Goal: Find specific page/section: Find specific page/section

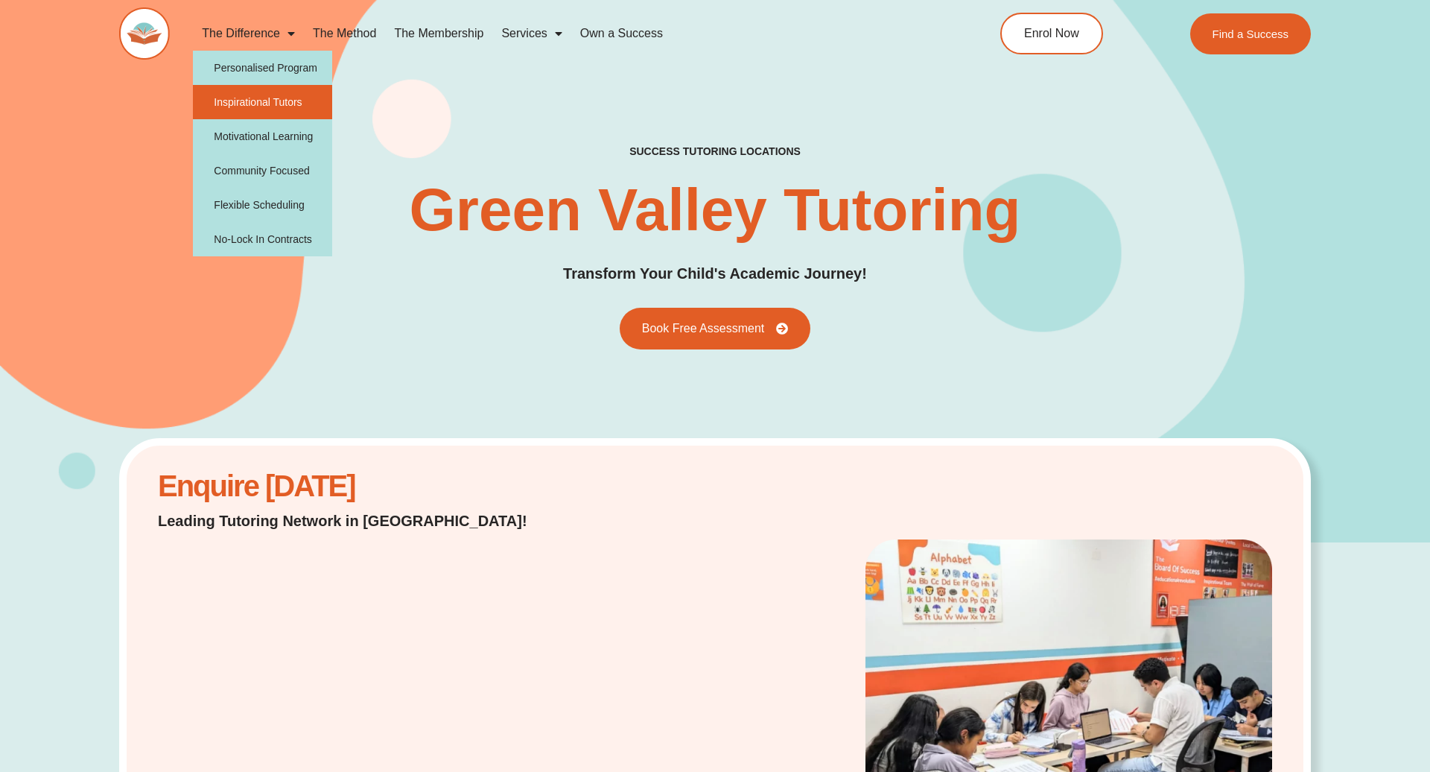
click at [261, 103] on link "Inspirational Tutors" at bounding box center [262, 102] width 139 height 34
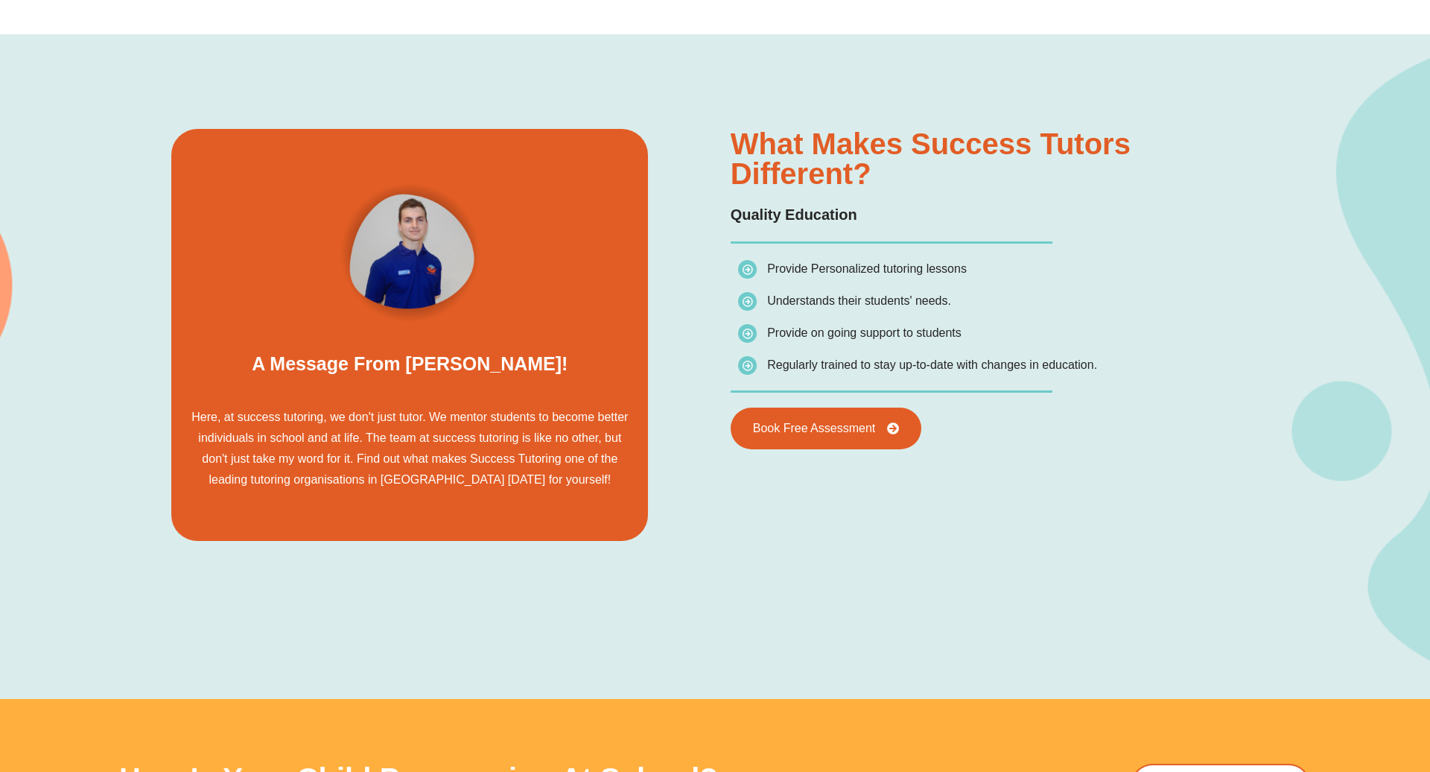
scroll to position [1046, 0]
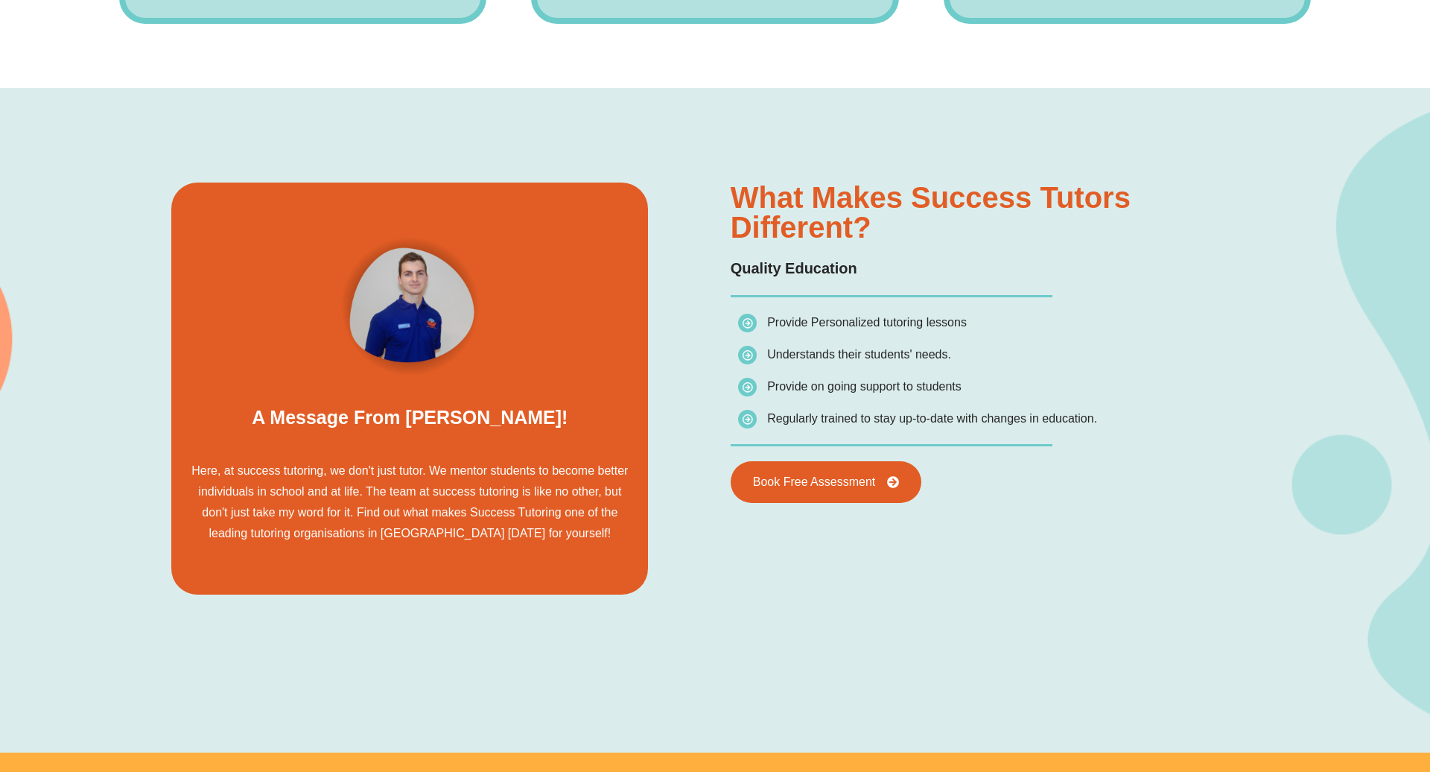
click at [19, 341] on div "A message from [PERSON_NAME]! Here, at success tutoring, we don't just tutor. W…" at bounding box center [715, 420] width 1430 height 664
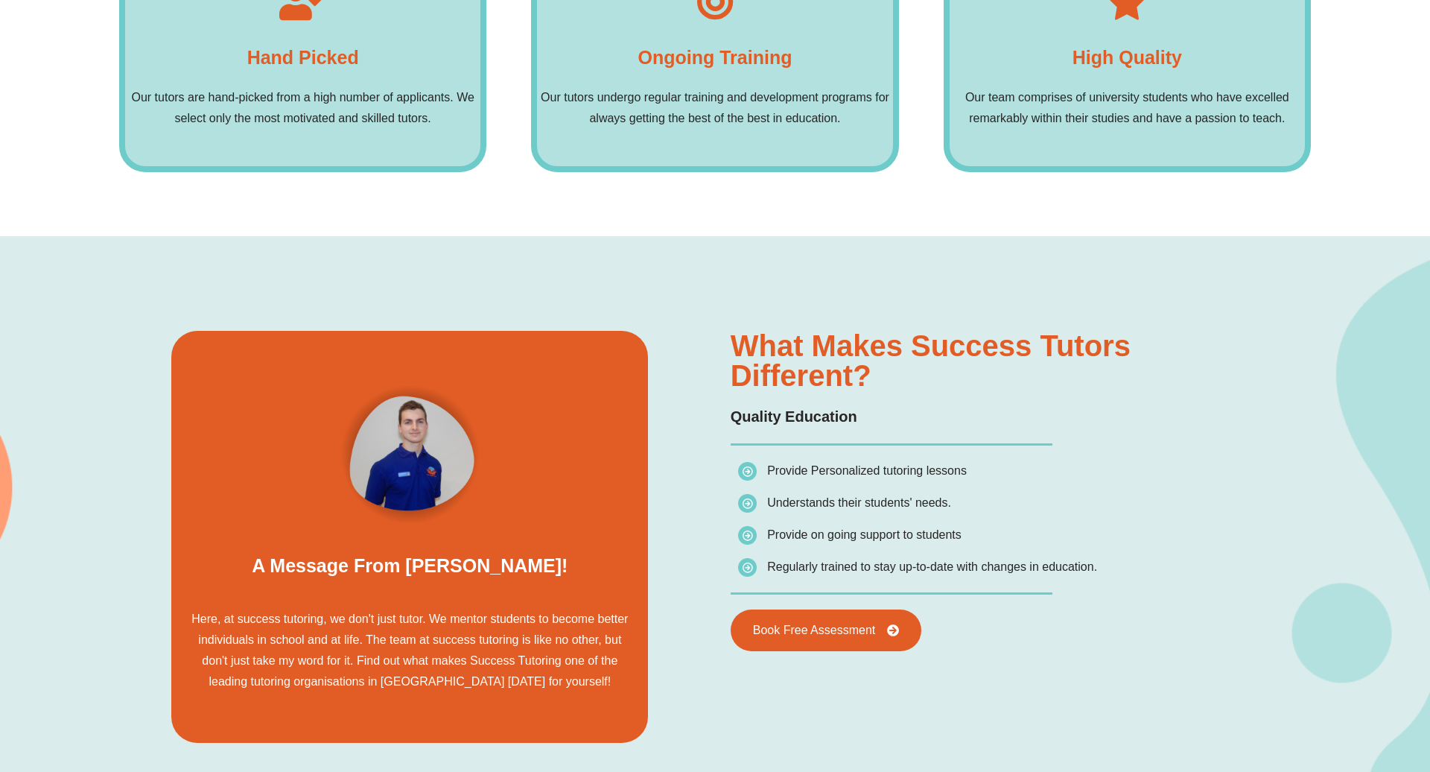
scroll to position [649, 0]
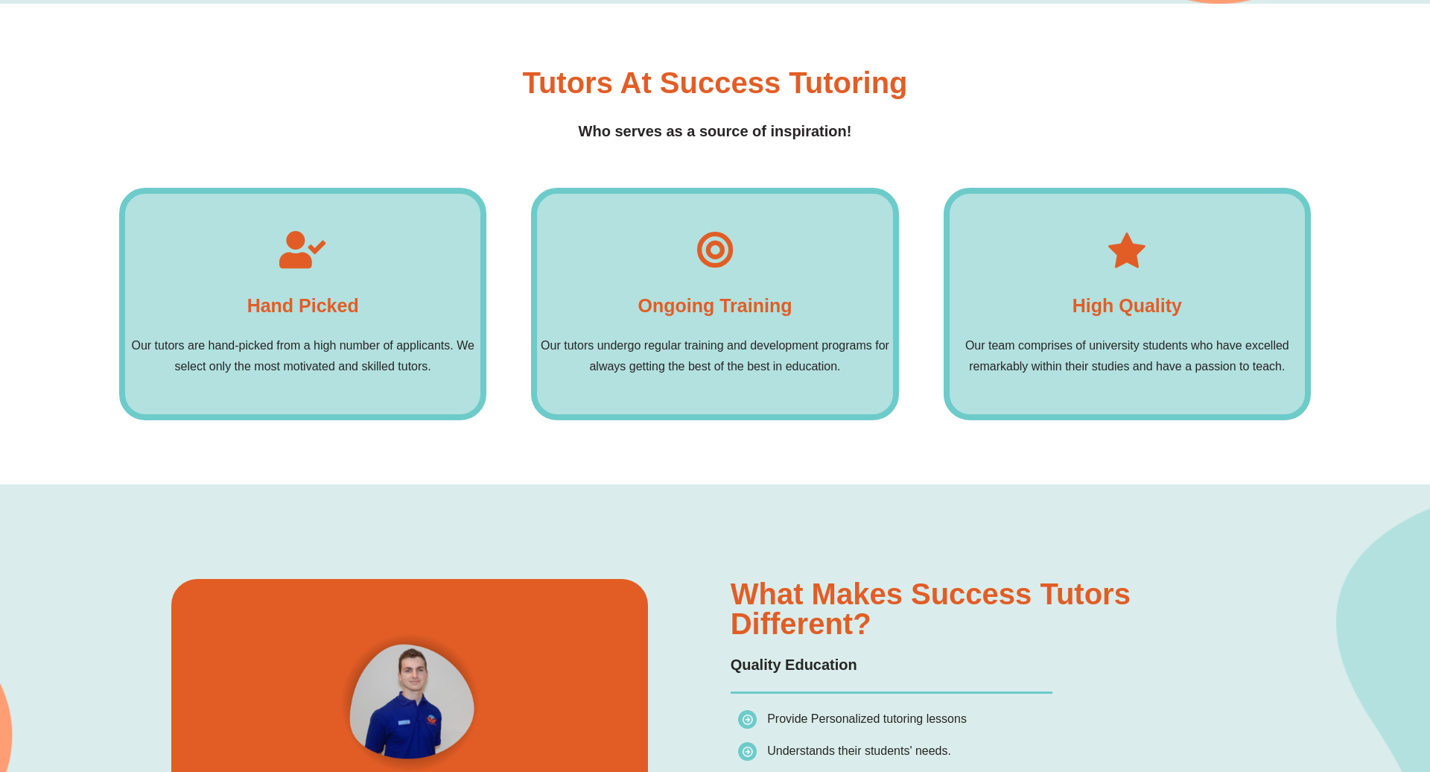
click at [298, 319] on div "Hand picked Our tutors are hand-picked from a high number of applicants. We sel…" at bounding box center [302, 304] width 367 height 232
click at [777, 277] on div "Ongoing training Our tutors undergo regular training and development programs f…" at bounding box center [714, 304] width 367 height 232
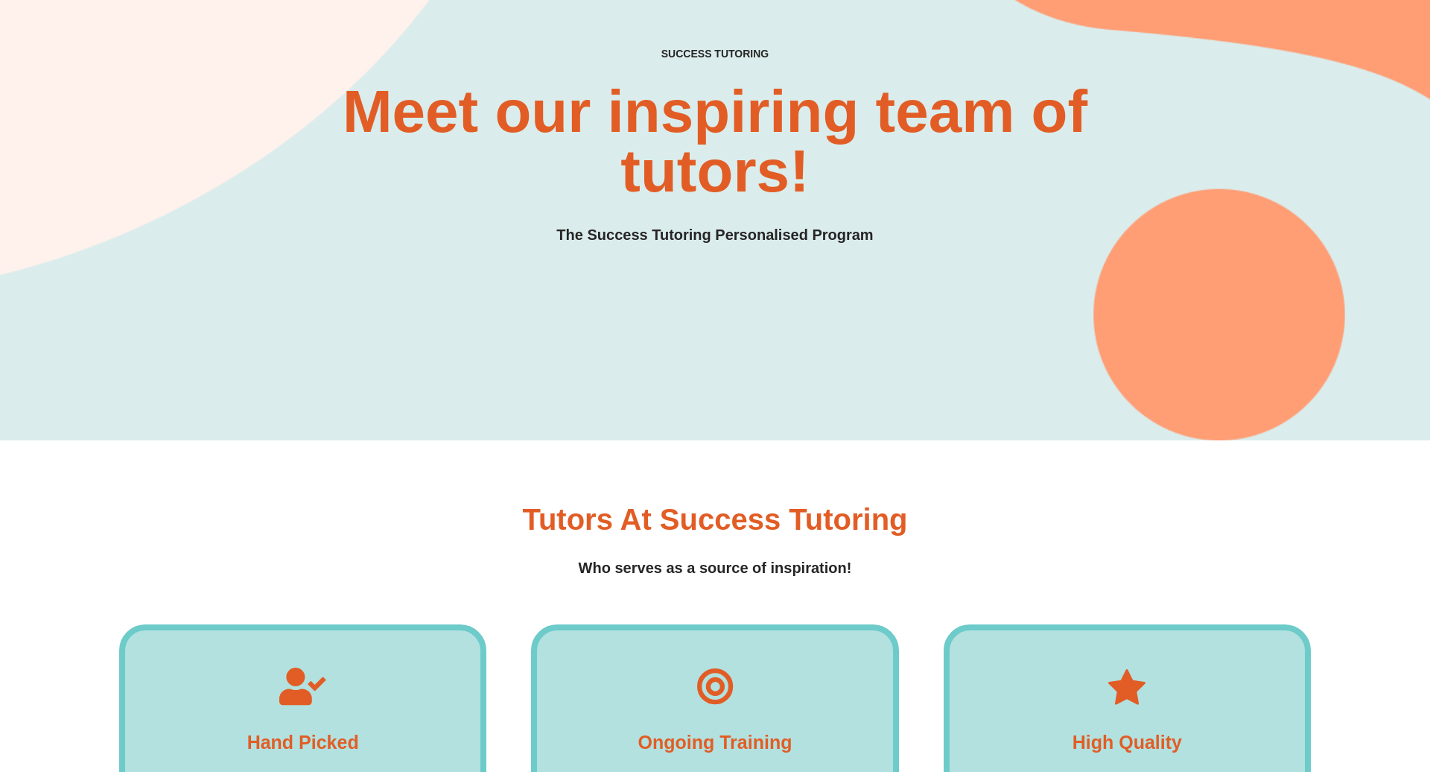
scroll to position [0, 0]
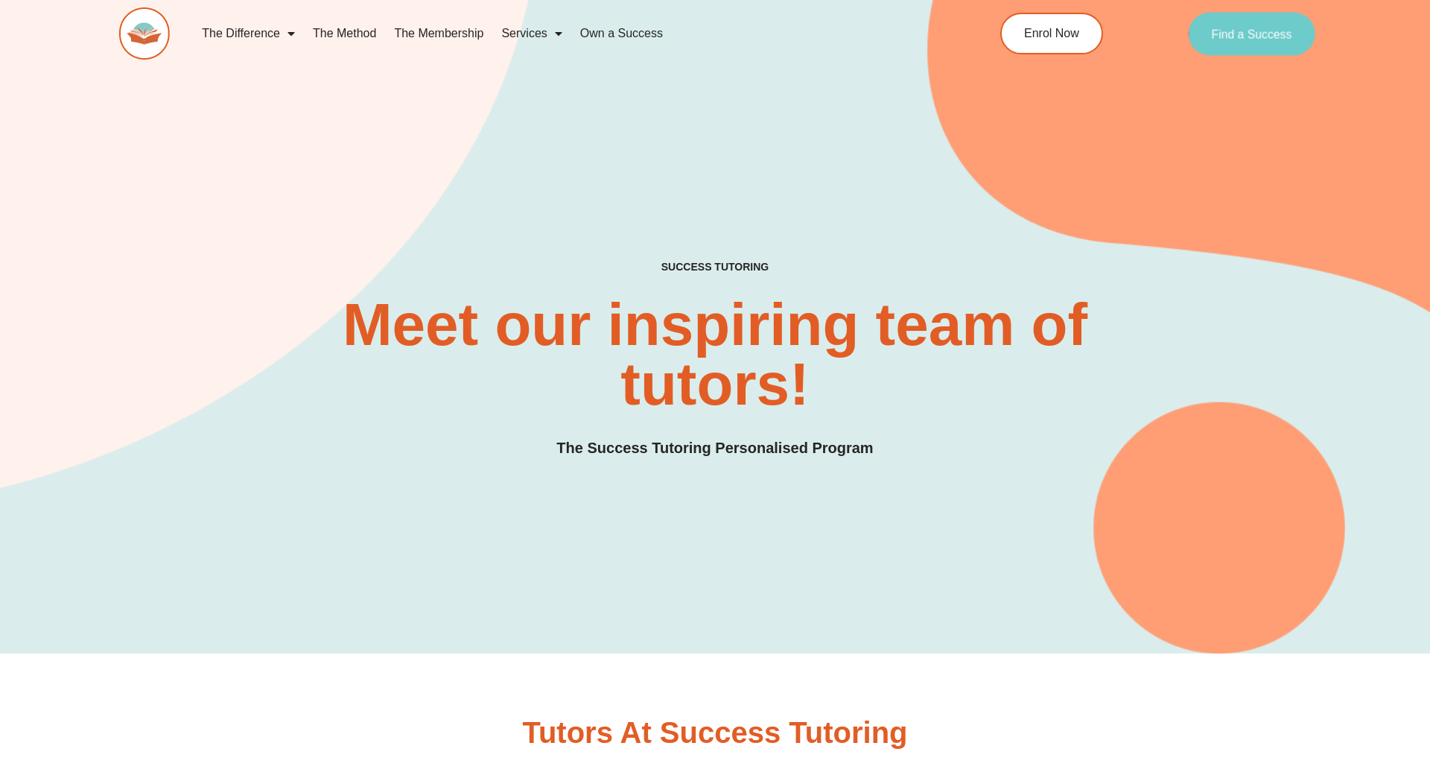
click at [1242, 36] on span "Find a Success" at bounding box center [1252, 34] width 80 height 12
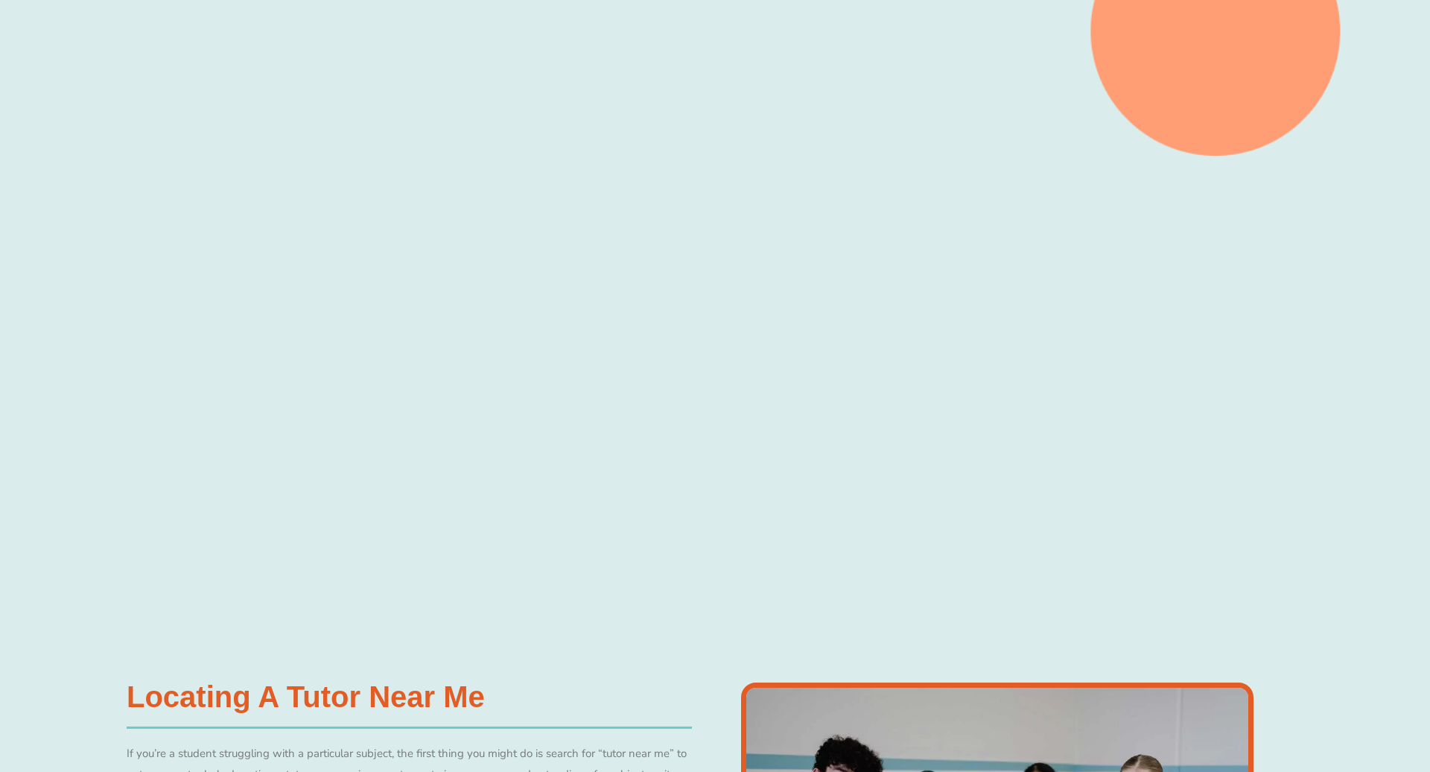
scroll to position [428, 0]
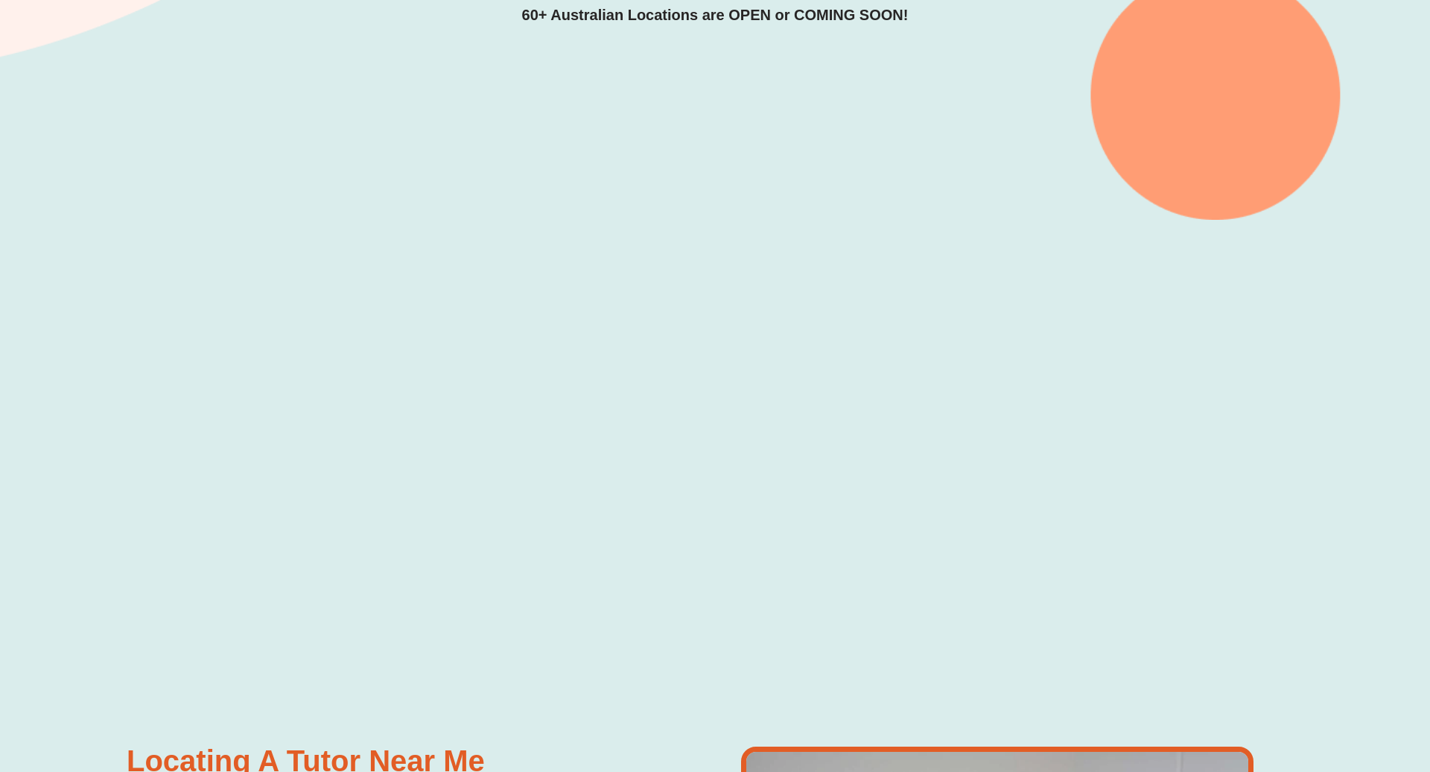
click at [1344, 384] on div at bounding box center [715, 447] width 1430 height 454
